Goal: Find specific page/section: Find specific page/section

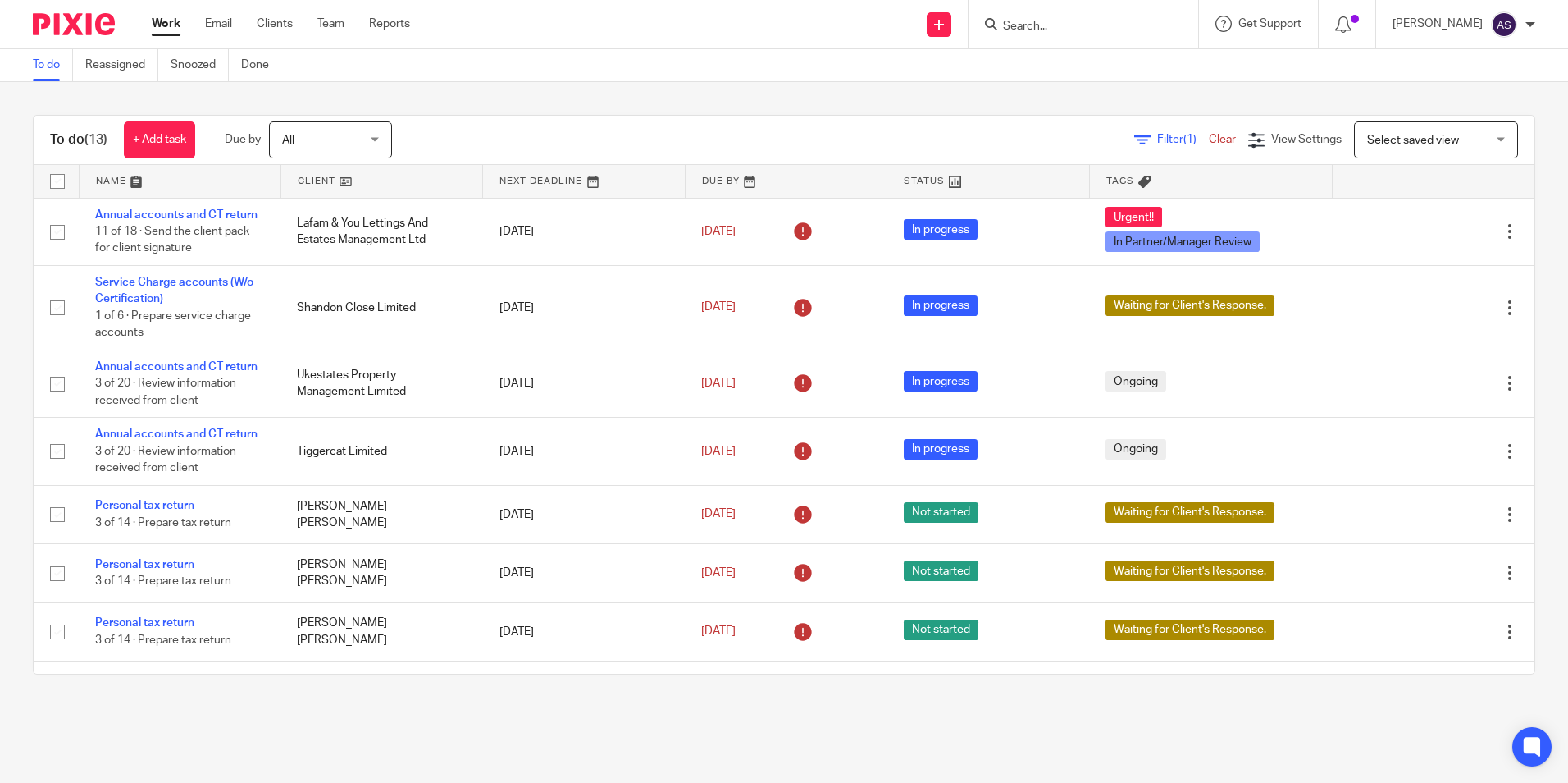
click at [1052, 27] on input "Search" at bounding box center [1075, 27] width 148 height 15
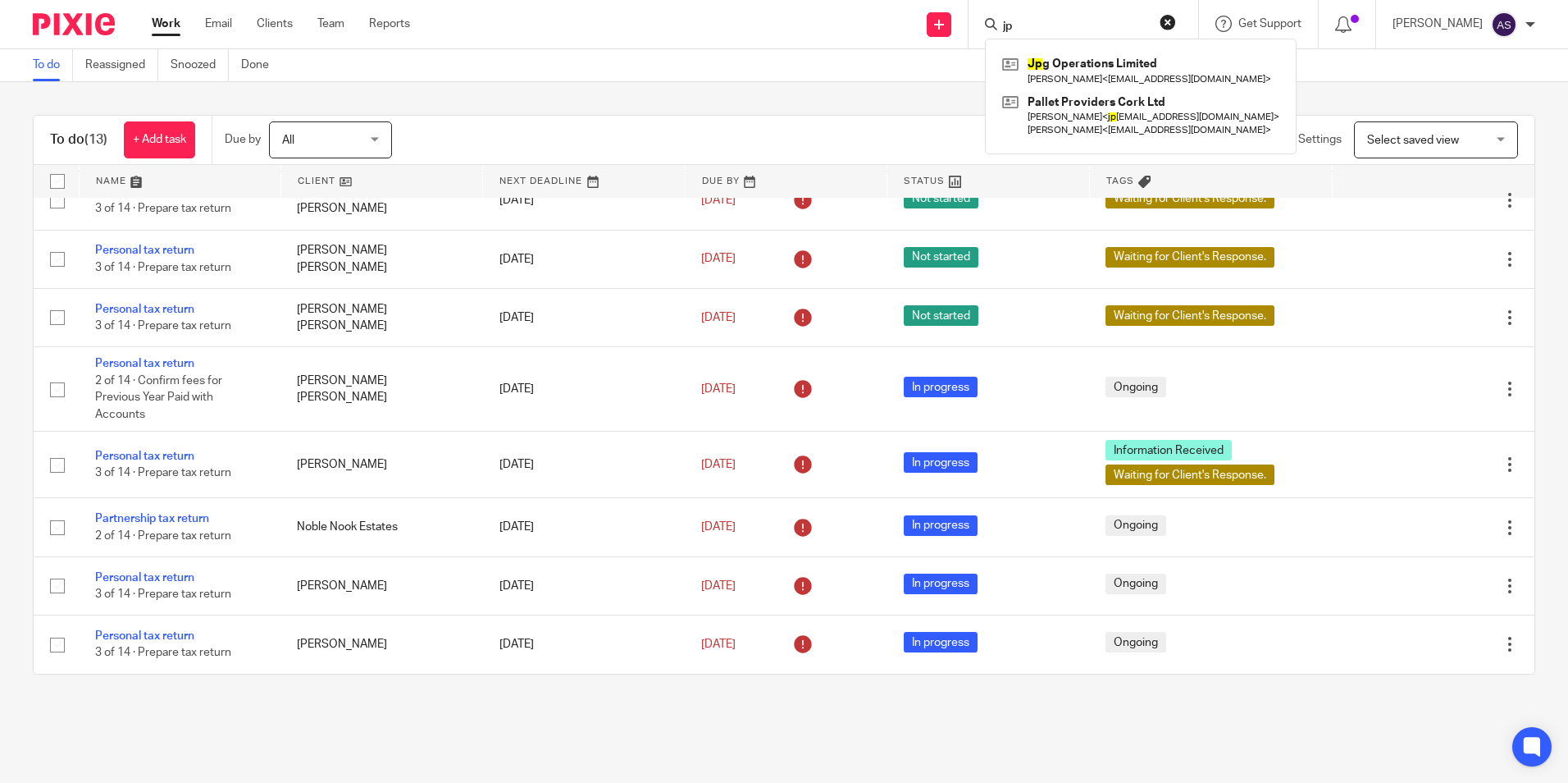
type input "jp"
click at [1111, 79] on link at bounding box center [1140, 70] width 285 height 38
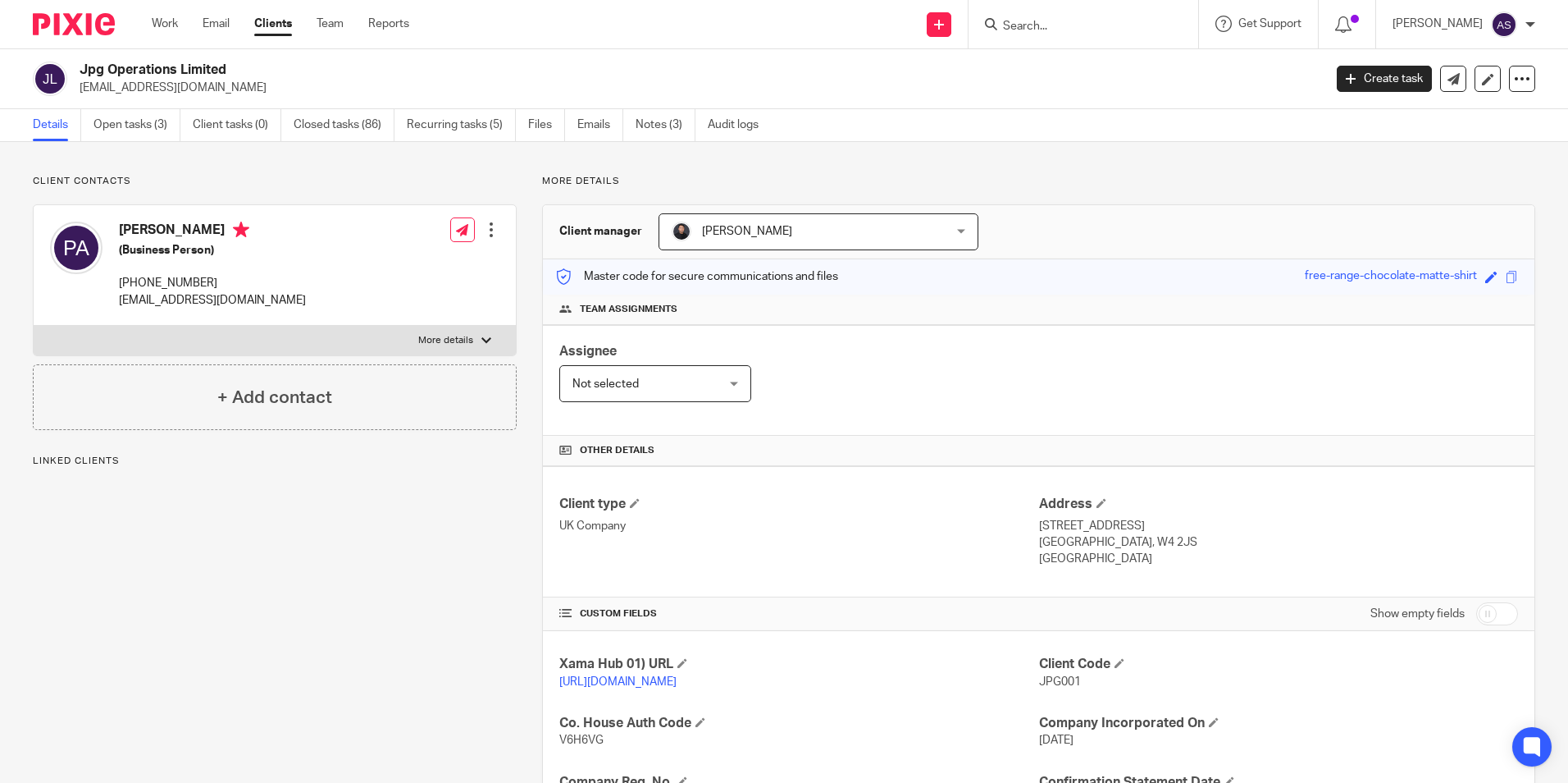
scroll to position [82, 0]
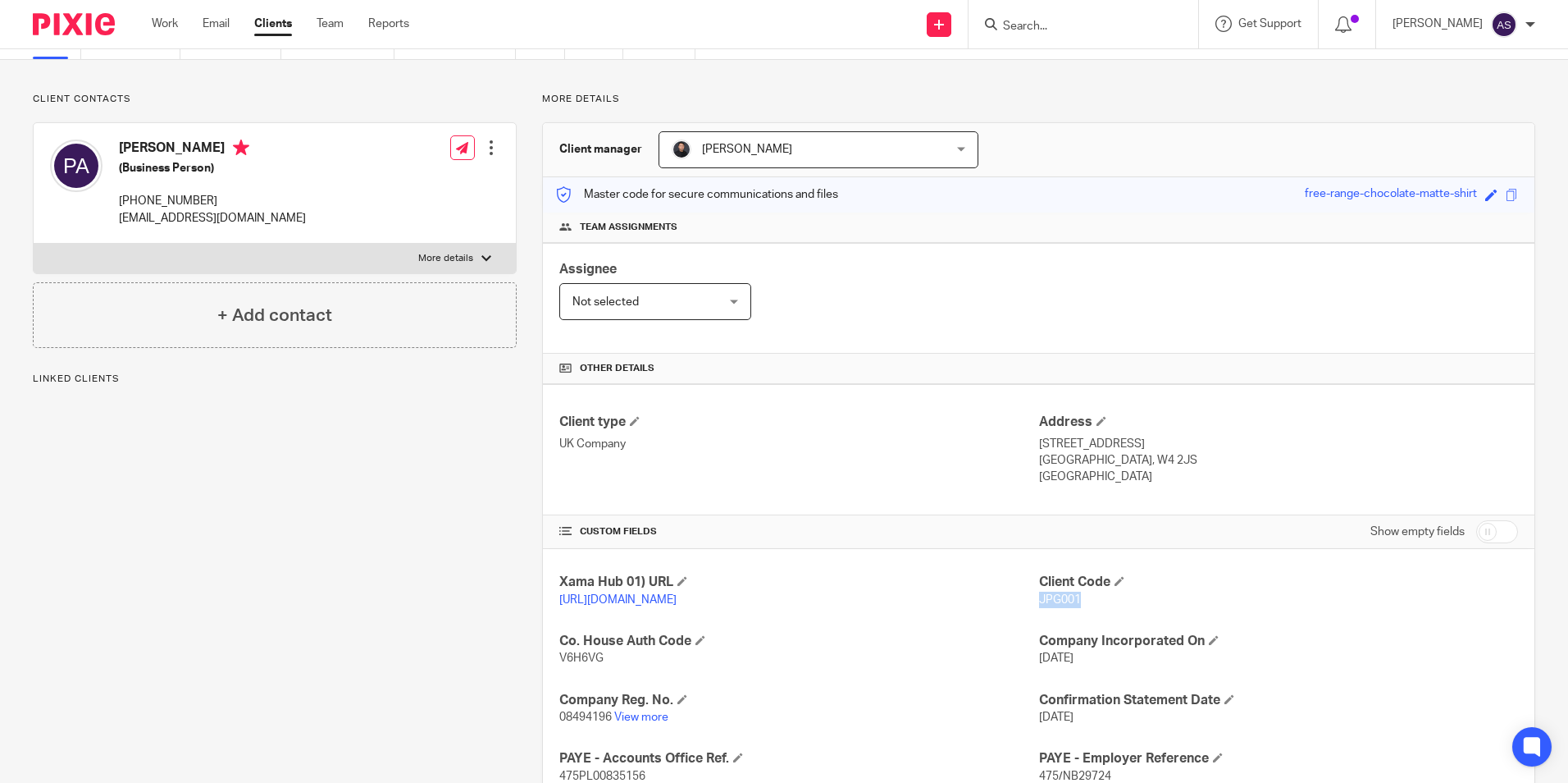
click at [1074, 602] on p "JPG001" at bounding box center [1278, 599] width 479 height 17
copy span "JPG001"
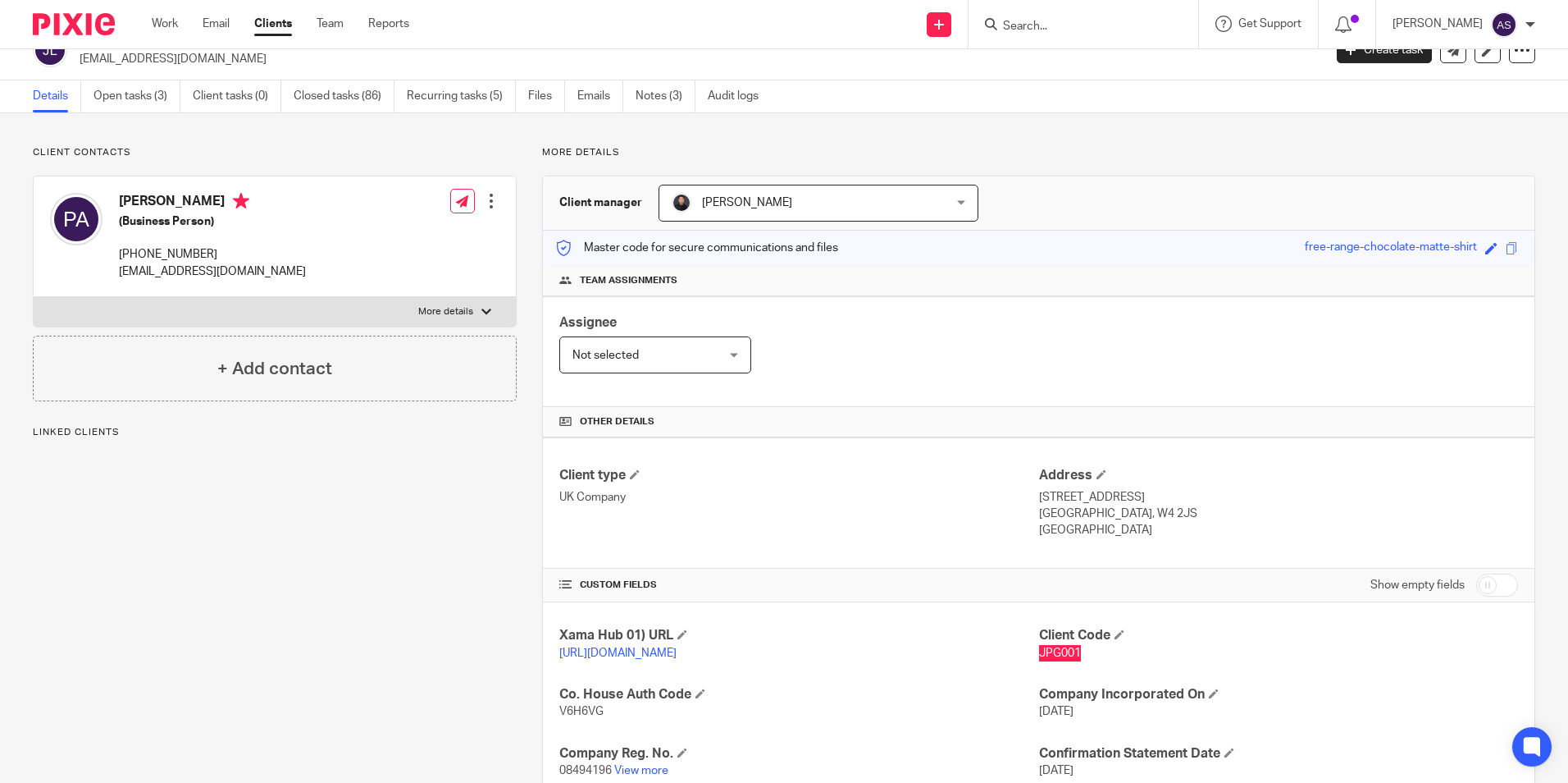
scroll to position [0, 0]
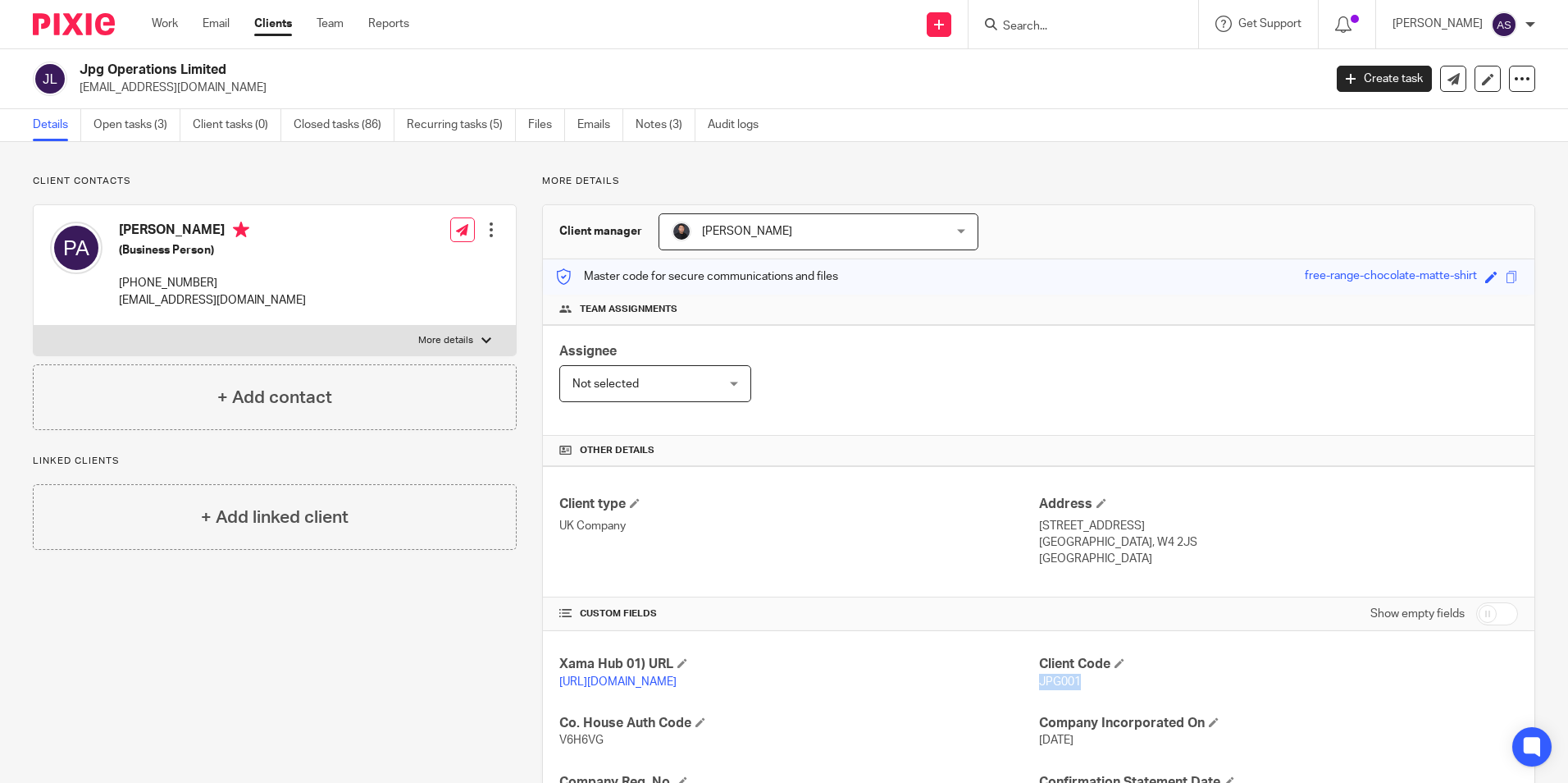
drag, startPoint x: 82, startPoint y: 67, endPoint x: 225, endPoint y: 71, distance: 143.1
click at [225, 71] on h2 "Jpg Operations Limited" at bounding box center [572, 69] width 986 height 17
copy h2 "Jpg Operations Limited"
